Goal: Transaction & Acquisition: Purchase product/service

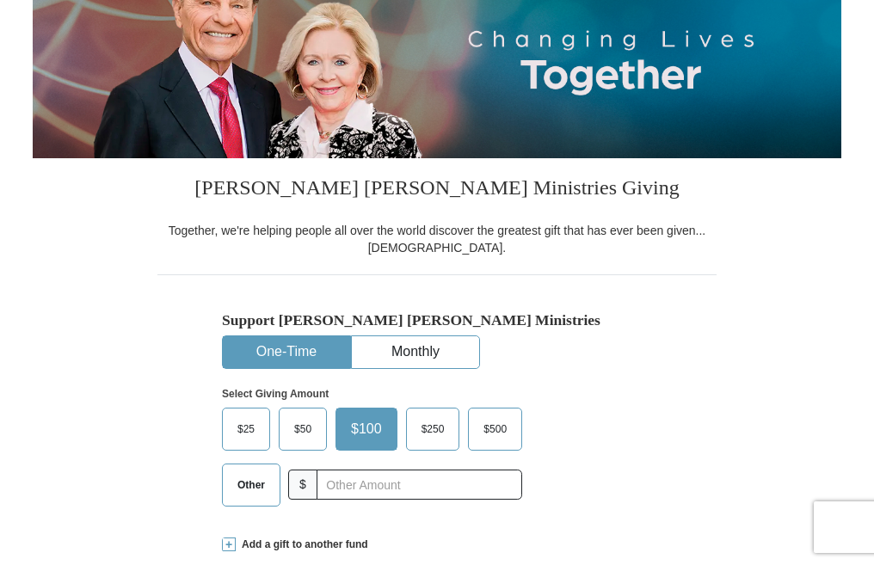
scroll to position [234, 0]
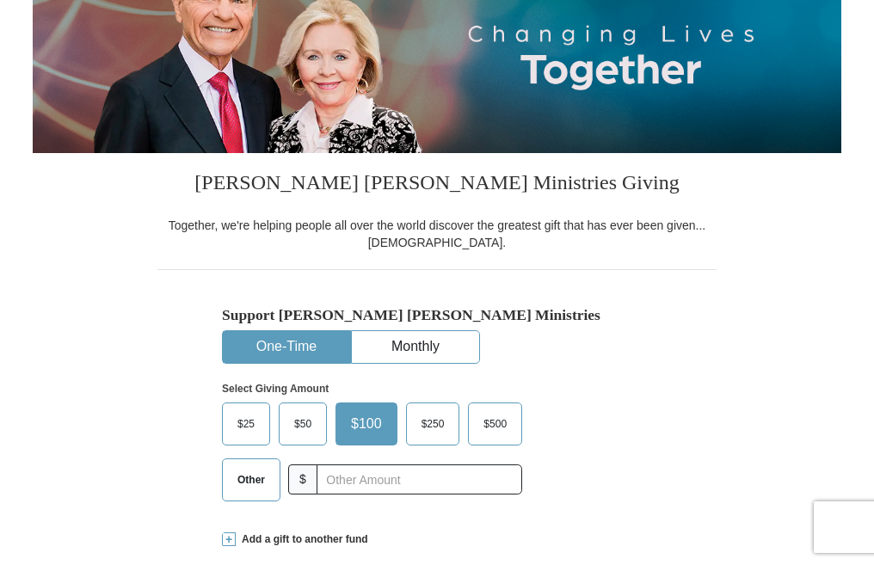
click at [239, 476] on span "Other" at bounding box center [251, 480] width 45 height 26
click at [0, 0] on input "Other" at bounding box center [0, 0] width 0 height 0
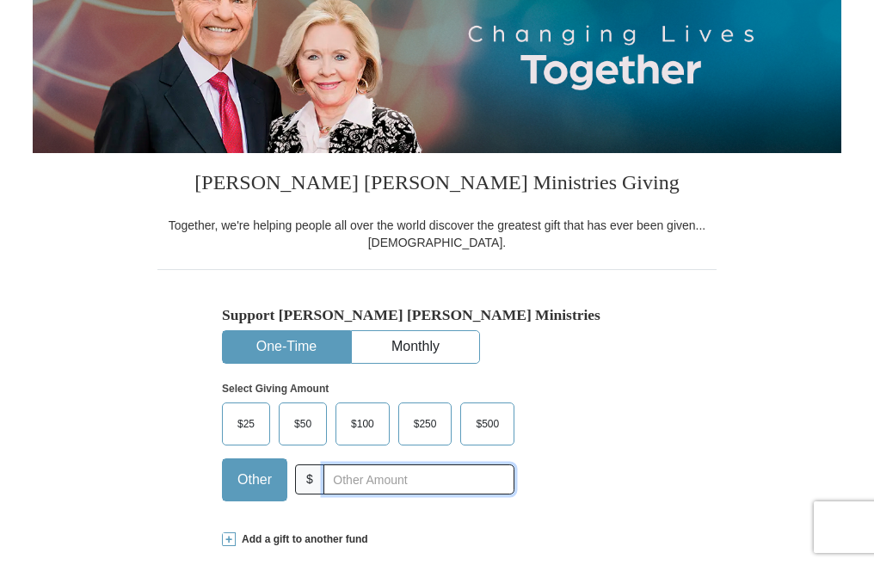
click at [331, 478] on input "text" at bounding box center [418, 479] width 191 height 30
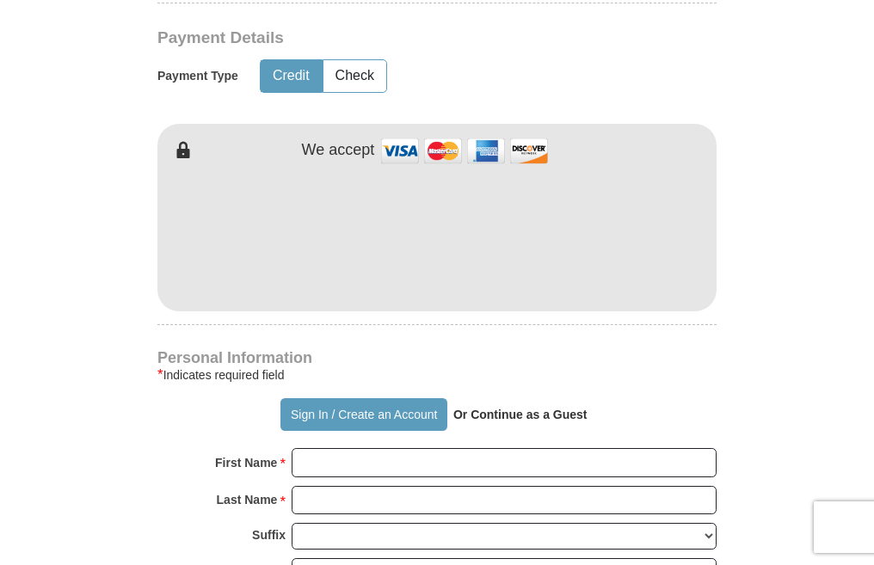
scroll to position [827, 0]
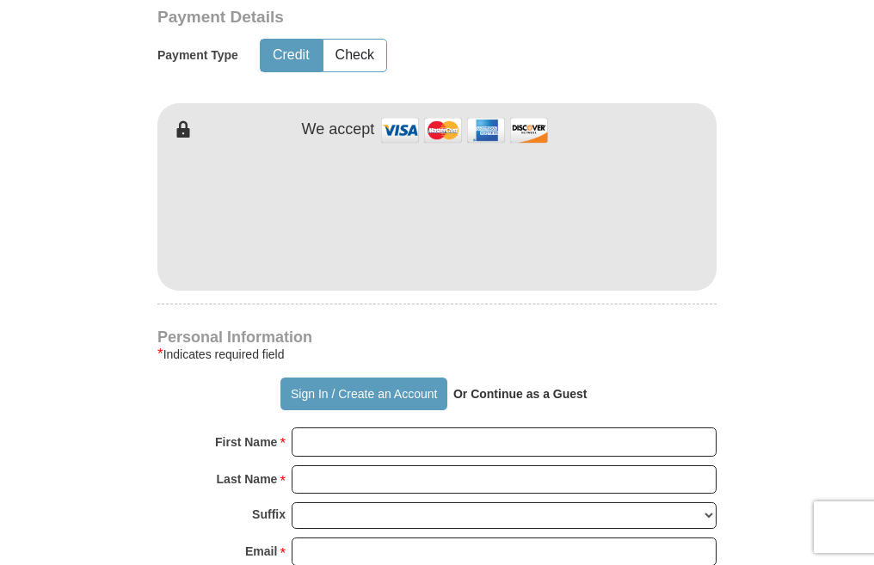
type input "4"
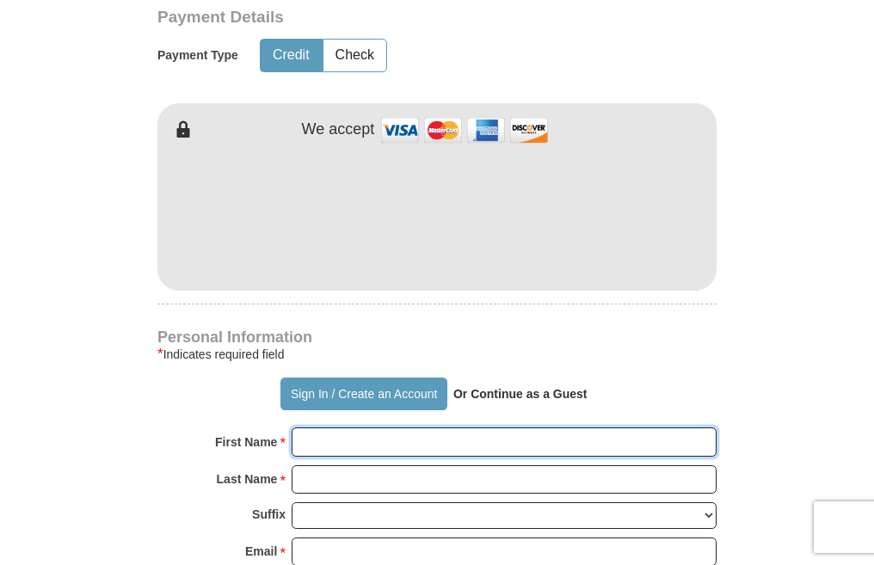
click at [446, 433] on input "First Name *" at bounding box center [504, 441] width 425 height 29
type input "fatima"
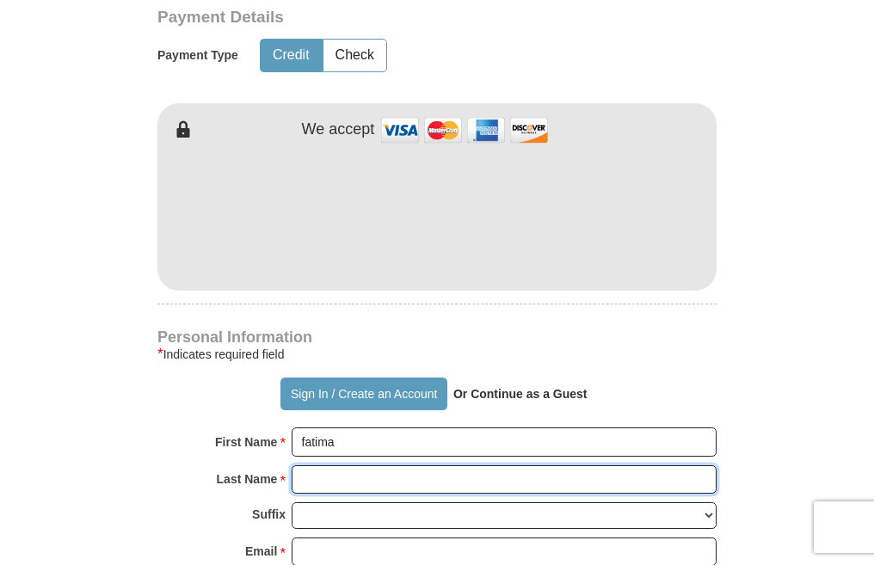
click at [409, 484] on input "Last Name *" at bounding box center [504, 479] width 425 height 29
type input "sokera"
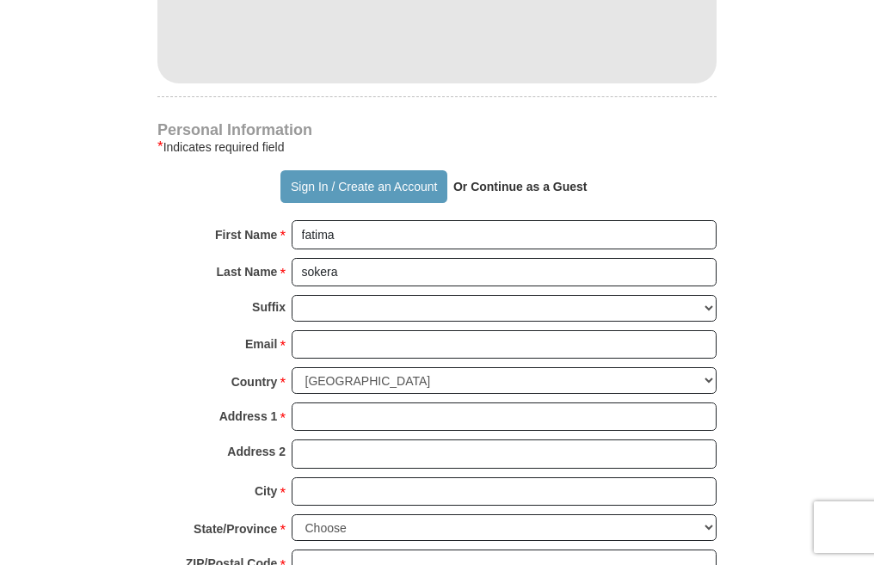
scroll to position [1045, 0]
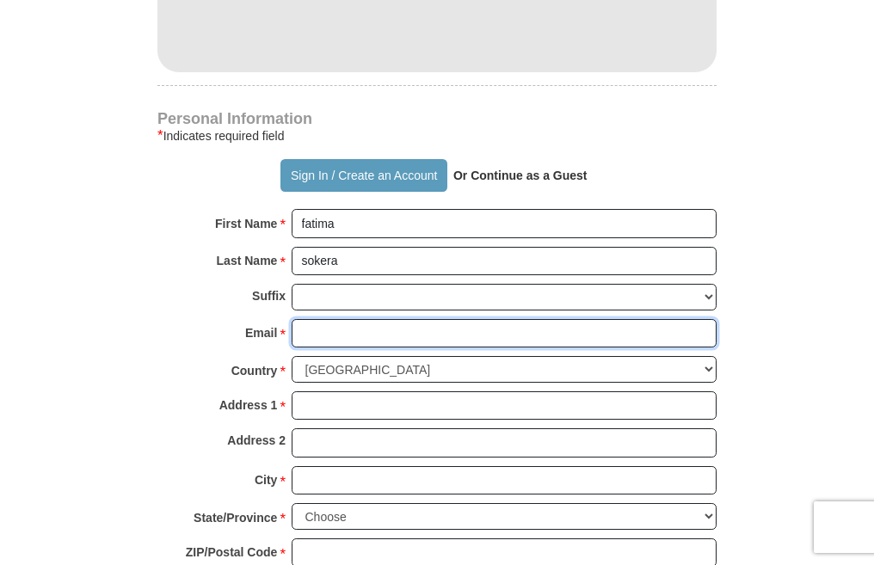
click at [428, 341] on input "Email *" at bounding box center [504, 333] width 425 height 29
type input "[EMAIL_ADDRESS][DOMAIN_NAME]"
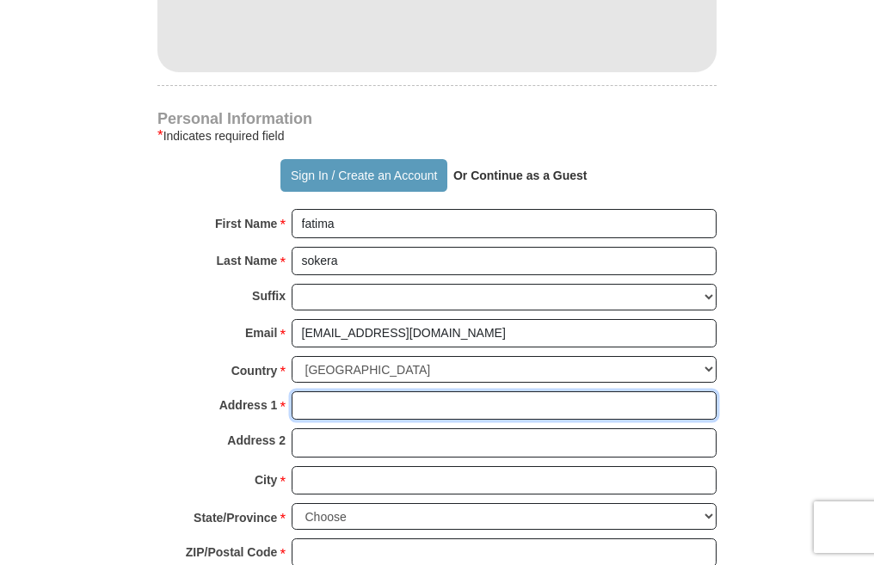
click at [430, 403] on input "Address 1 *" at bounding box center [504, 405] width 425 height 29
type input "p.o. box 10648"
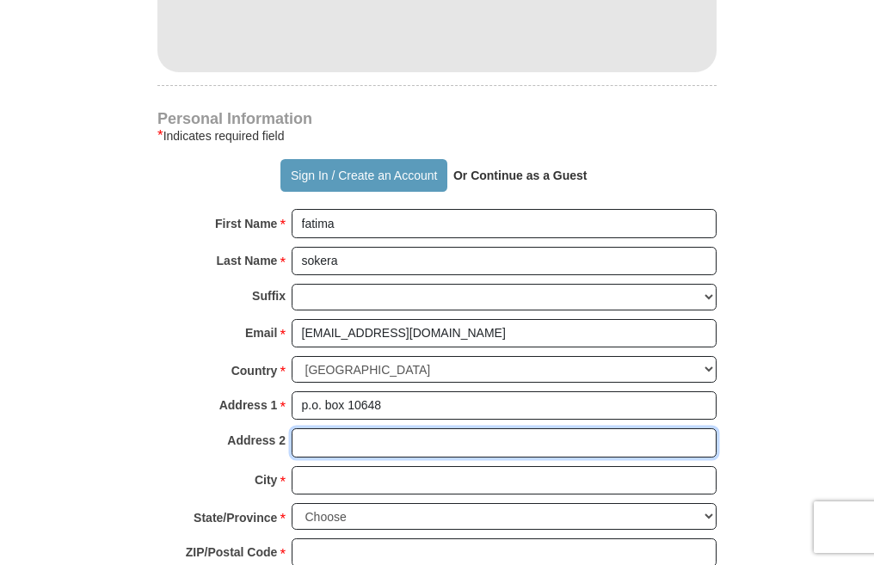
click at [427, 446] on input "Address 2" at bounding box center [504, 442] width 425 height 29
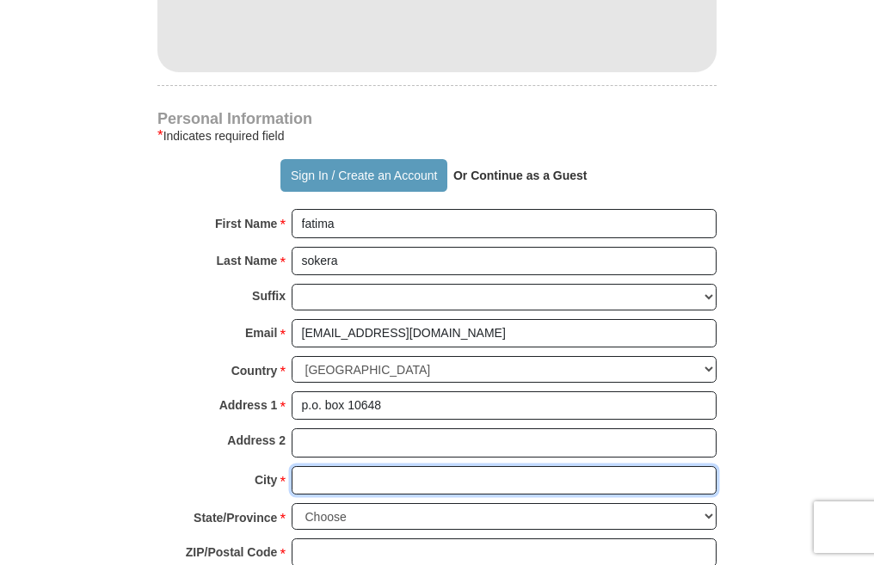
click at [420, 476] on input "City *" at bounding box center [504, 480] width 425 height 29
type input "[GEOGRAPHIC_DATA]"
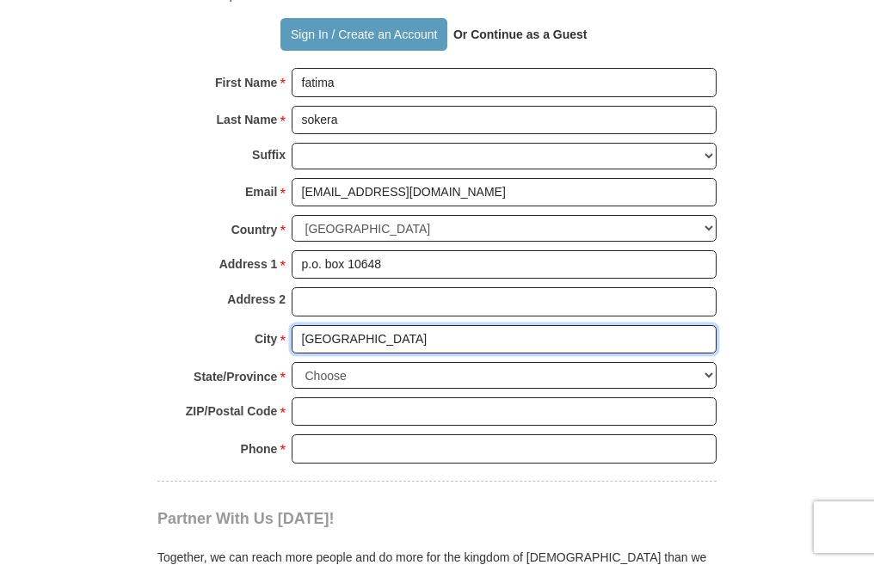
scroll to position [1219, 0]
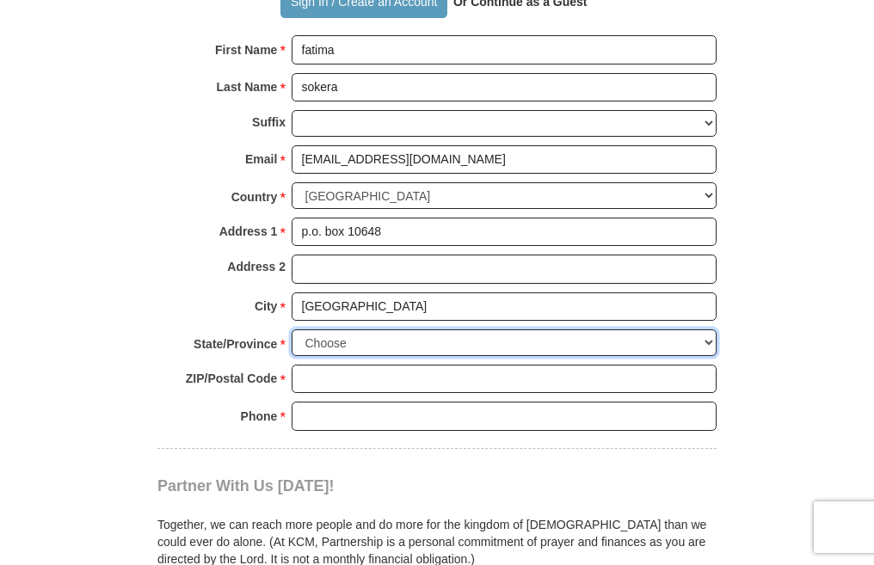
click at [400, 346] on select "Choose [US_STATE] [US_STATE] [US_STATE] [US_STATE] [US_STATE] Armed Forces Amer…" at bounding box center [504, 342] width 425 height 27
select select "GA"
click at [292, 330] on select "Choose [US_STATE] [US_STATE] [US_STATE] [US_STATE] [US_STATE] Armed Forces Amer…" at bounding box center [504, 342] width 425 height 27
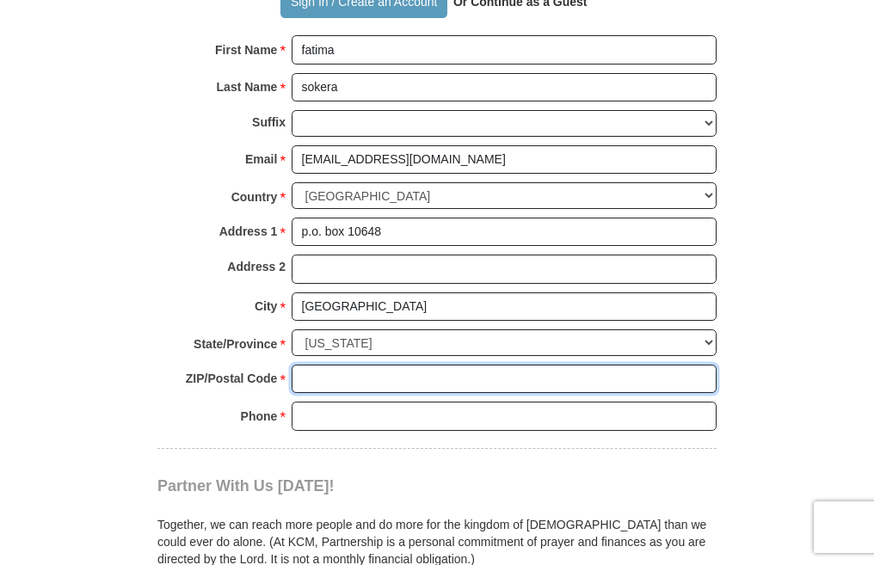
click at [369, 382] on input "ZIP/Postal Code *" at bounding box center [504, 379] width 425 height 29
type input "30310"
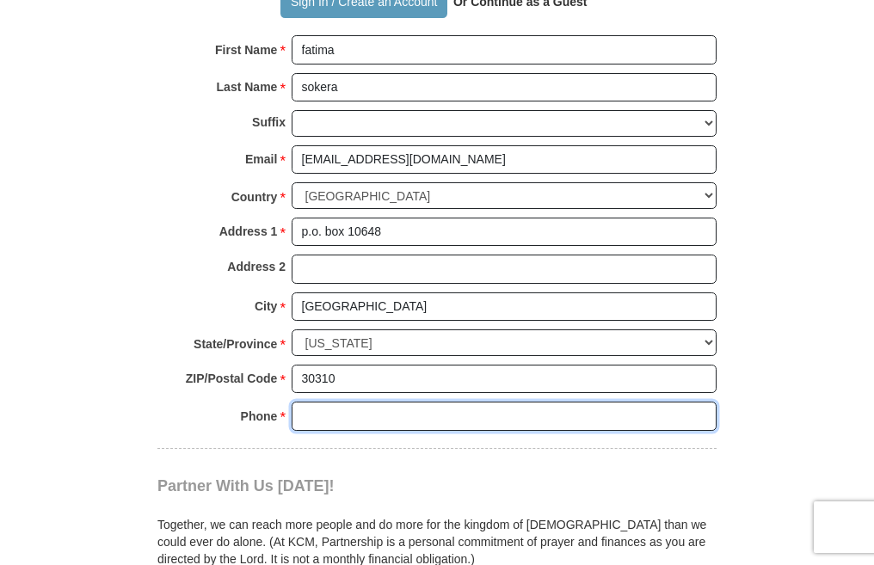
click at [398, 418] on input "Phone * *" at bounding box center [504, 416] width 425 height 29
type input "2066003036"
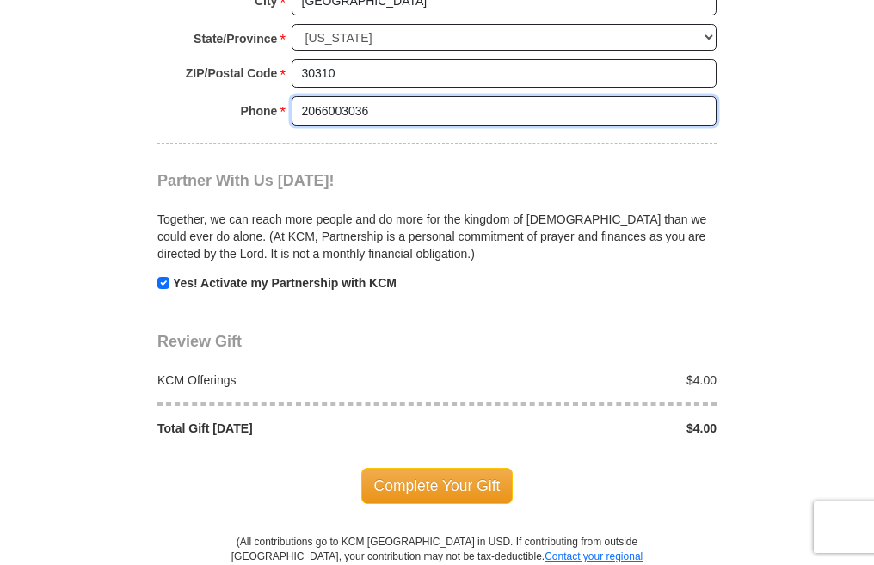
scroll to position [1534, 0]
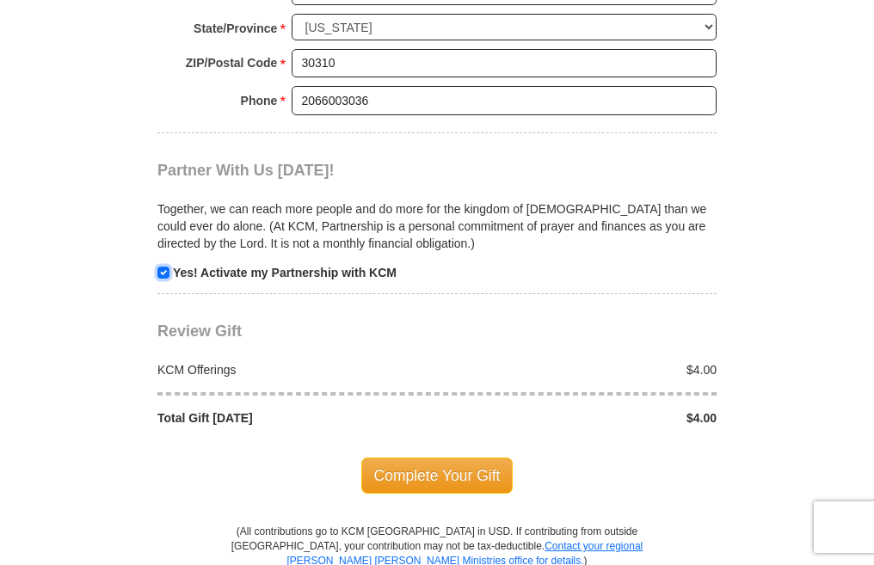
click at [163, 271] on input "checkbox" at bounding box center [163, 273] width 12 height 12
checkbox input "false"
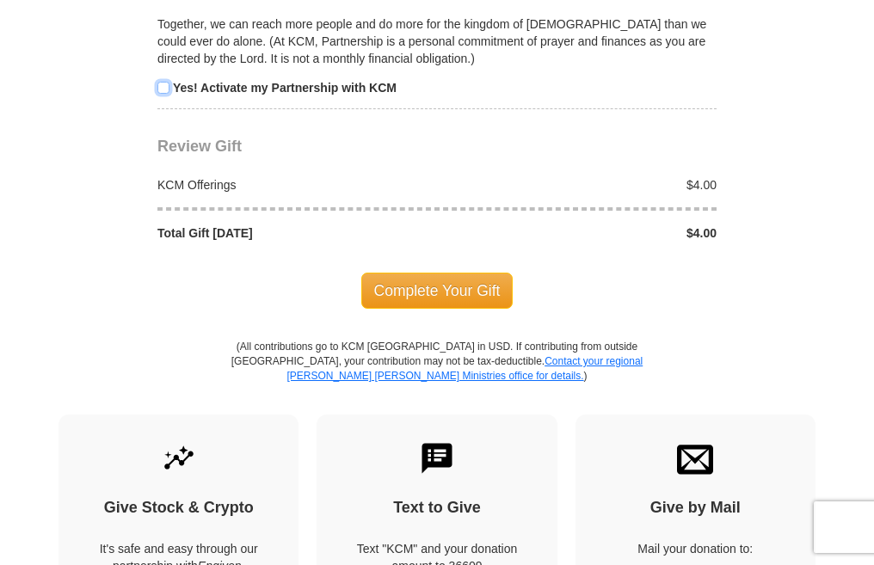
scroll to position [1720, 0]
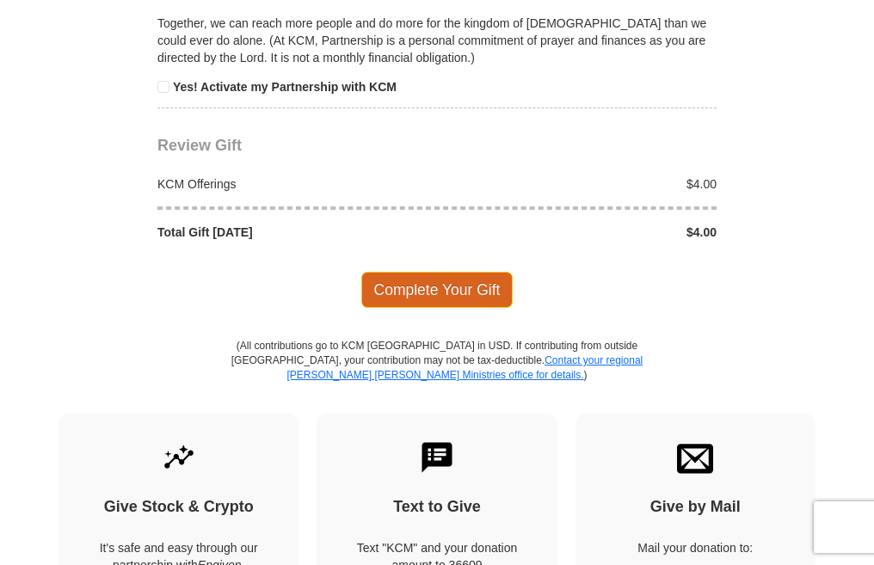
click at [455, 296] on span "Complete Your Gift" at bounding box center [437, 290] width 152 height 36
